Goal: Task Accomplishment & Management: Complete application form

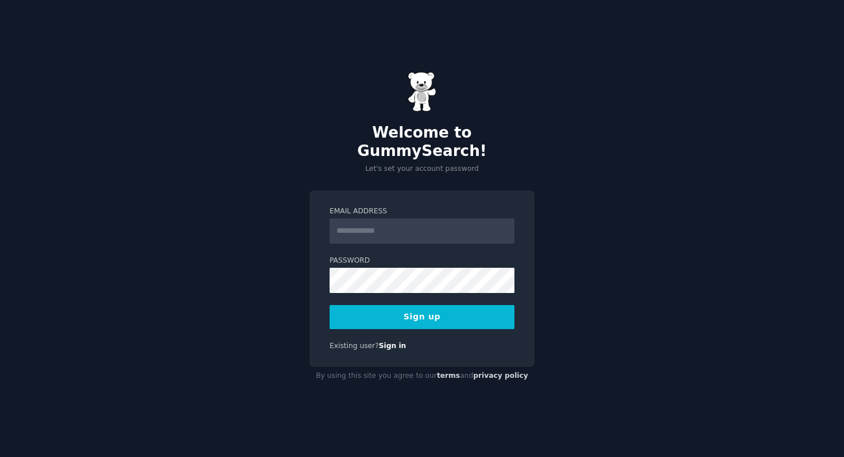
click at [367, 228] on input "Email Address" at bounding box center [421, 231] width 185 height 25
type input "**********"
click at [452, 311] on button "Sign up" at bounding box center [421, 317] width 185 height 24
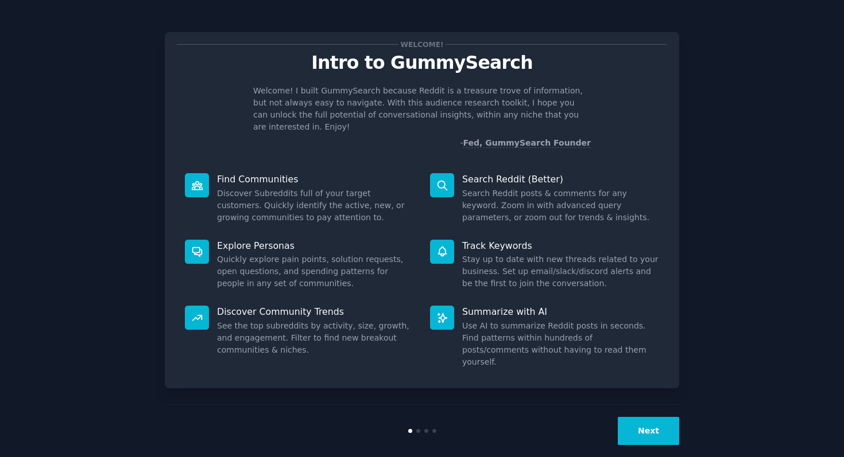
click at [651, 417] on button "Next" at bounding box center [648, 431] width 61 height 28
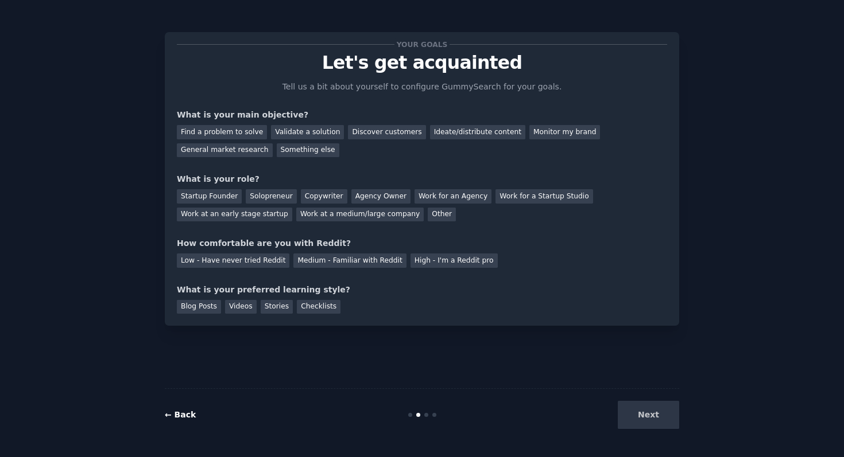
click at [191, 414] on link "← Back" at bounding box center [180, 414] width 31 height 9
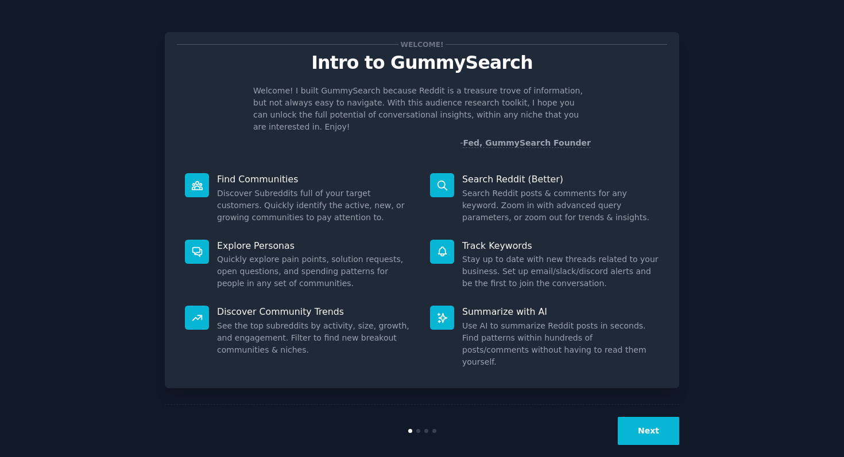
click at [649, 426] on button "Next" at bounding box center [648, 431] width 61 height 28
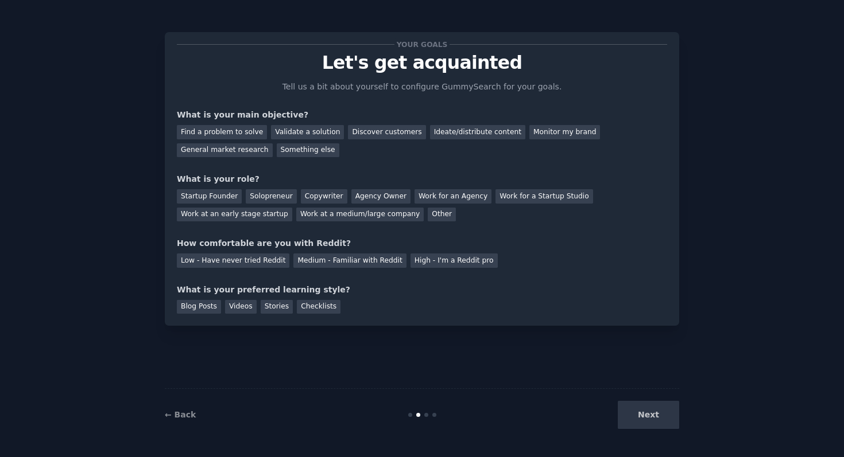
click at [649, 426] on div "Next" at bounding box center [593, 415] width 172 height 28
click at [649, 425] on div "Next" at bounding box center [593, 415] width 172 height 28
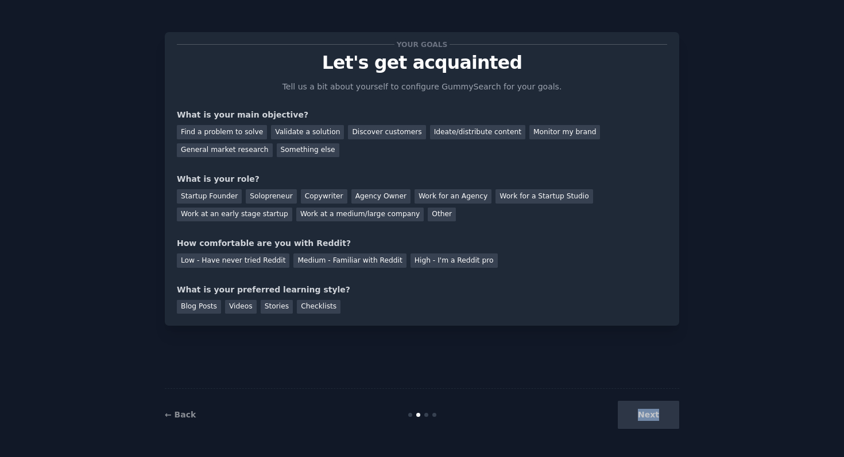
click at [649, 425] on div "Next" at bounding box center [593, 415] width 172 height 28
click at [211, 311] on div "Blog Posts" at bounding box center [199, 307] width 44 height 14
click at [246, 135] on div "Find a problem to solve" at bounding box center [222, 132] width 90 height 14
click at [217, 200] on div "Startup Founder" at bounding box center [209, 196] width 65 height 14
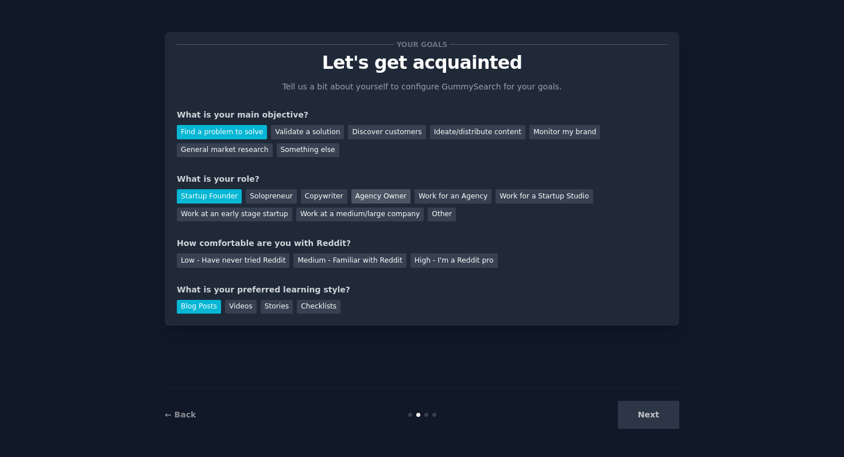
click at [354, 200] on div "Agency Owner" at bounding box center [380, 196] width 59 height 14
click at [651, 417] on div "Next" at bounding box center [593, 415] width 172 height 28
drag, startPoint x: 626, startPoint y: 408, endPoint x: 643, endPoint y: 408, distance: 17.2
click at [626, 408] on div "Next" at bounding box center [593, 415] width 172 height 28
click at [412, 266] on div "High - I'm a Reddit pro" at bounding box center [453, 261] width 87 height 14
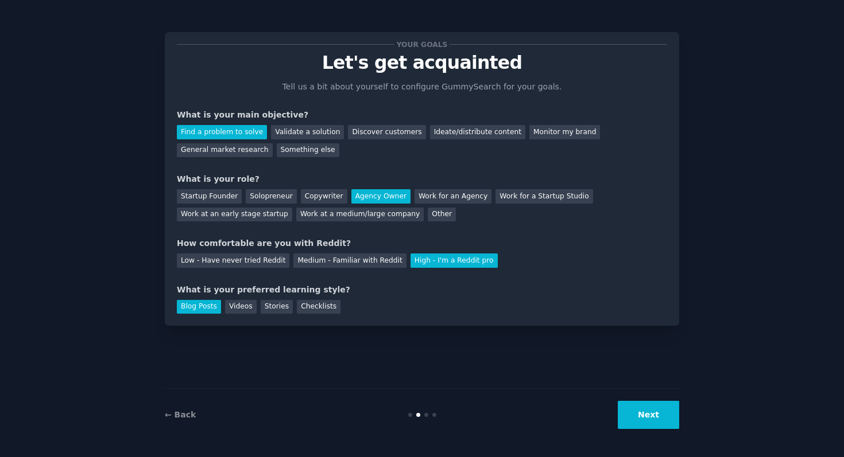
click at [630, 405] on button "Next" at bounding box center [648, 415] width 61 height 28
click at [646, 422] on div "Next" at bounding box center [593, 415] width 172 height 28
